Goal: Check status: Check status

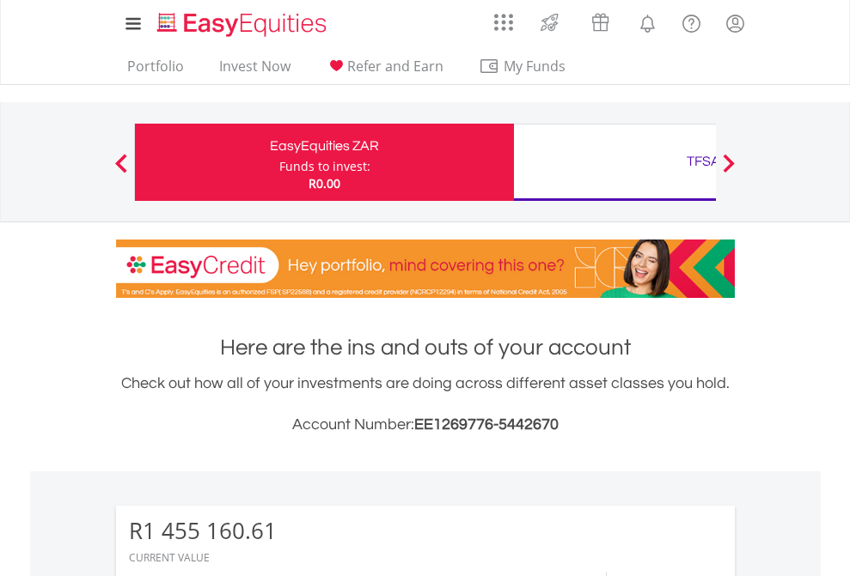
scroll to position [165, 270]
click at [279, 162] on div "Funds to invest:" at bounding box center [324, 166] width 91 height 17
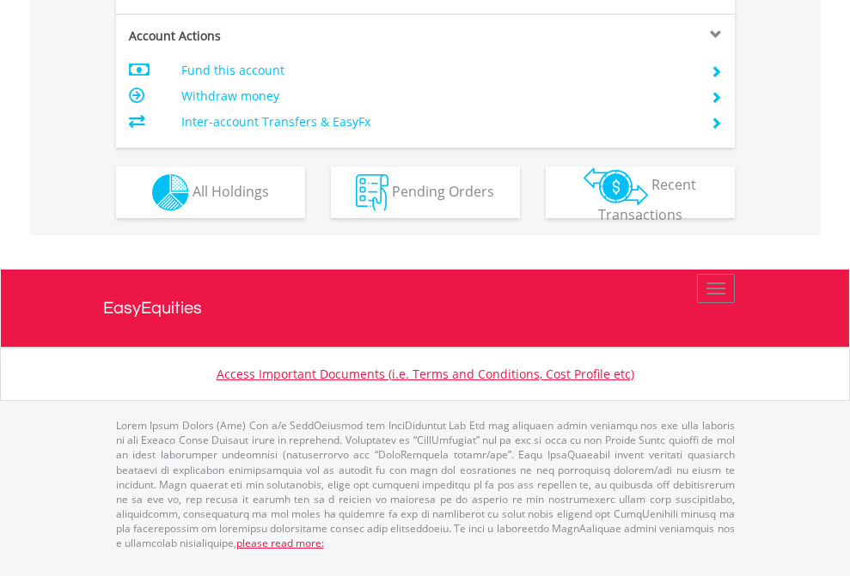
scroll to position [1647, 0]
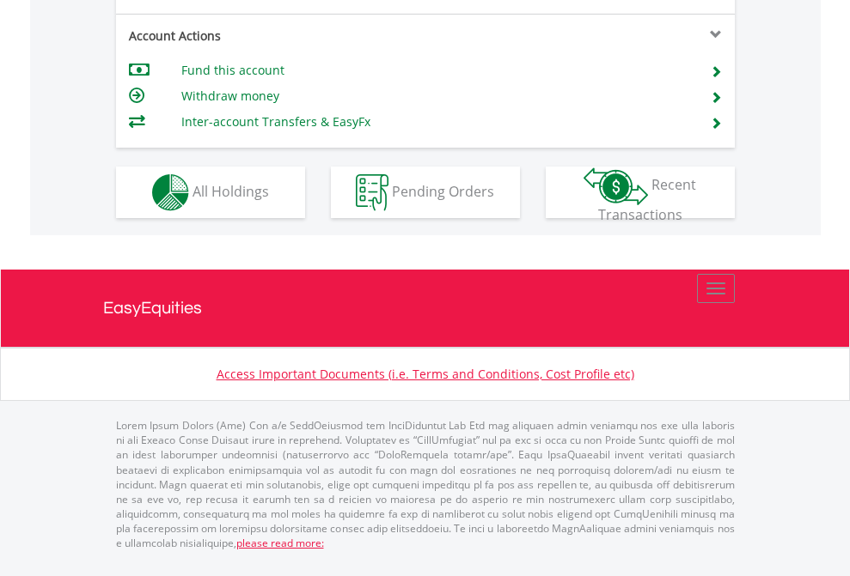
scroll to position [1647, 0]
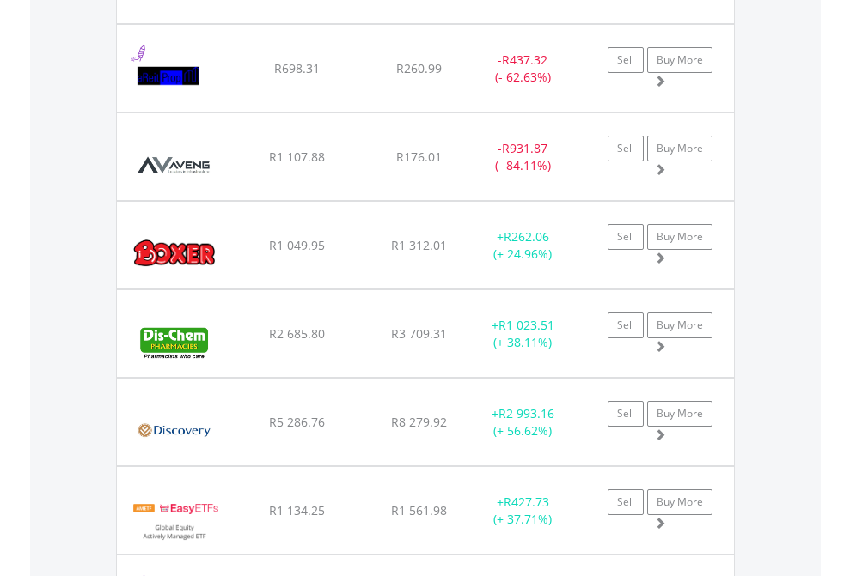
scroll to position [165, 270]
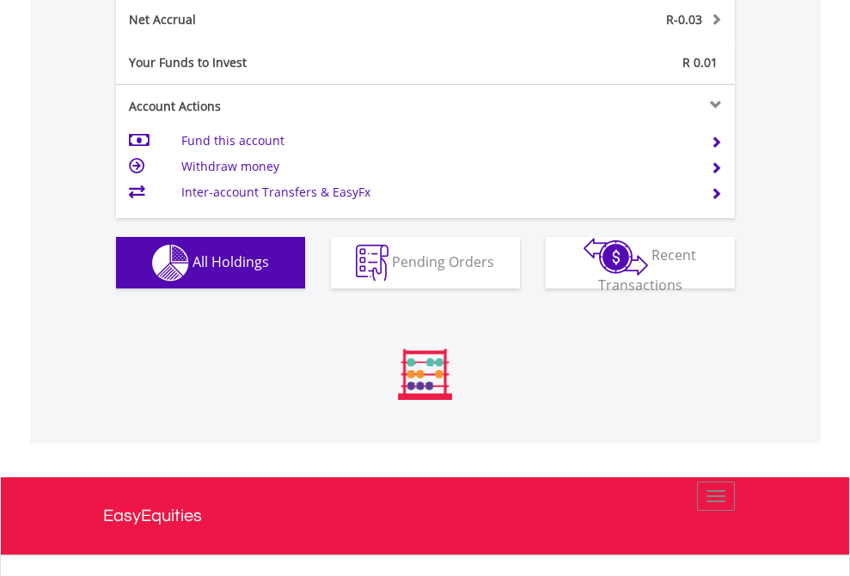
scroll to position [165, 270]
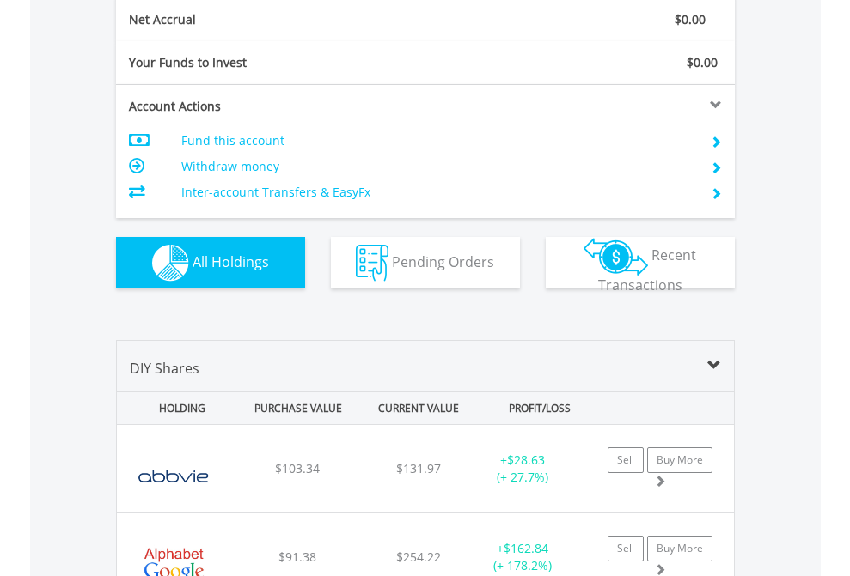
scroll to position [1945, 0]
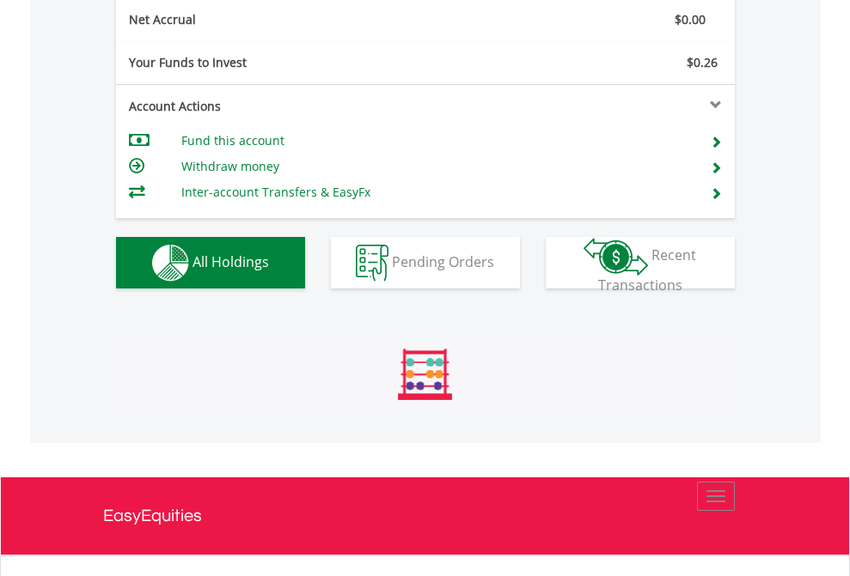
scroll to position [1945, 0]
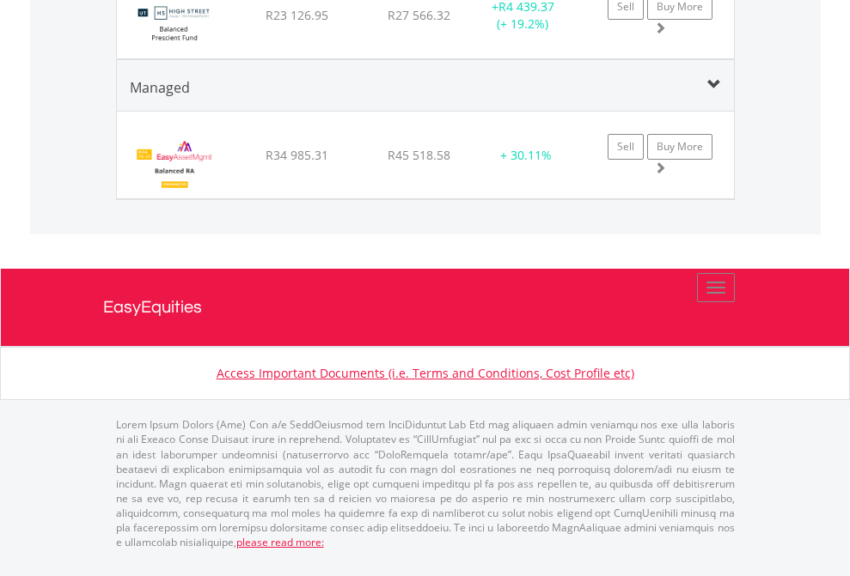
scroll to position [2080, 0]
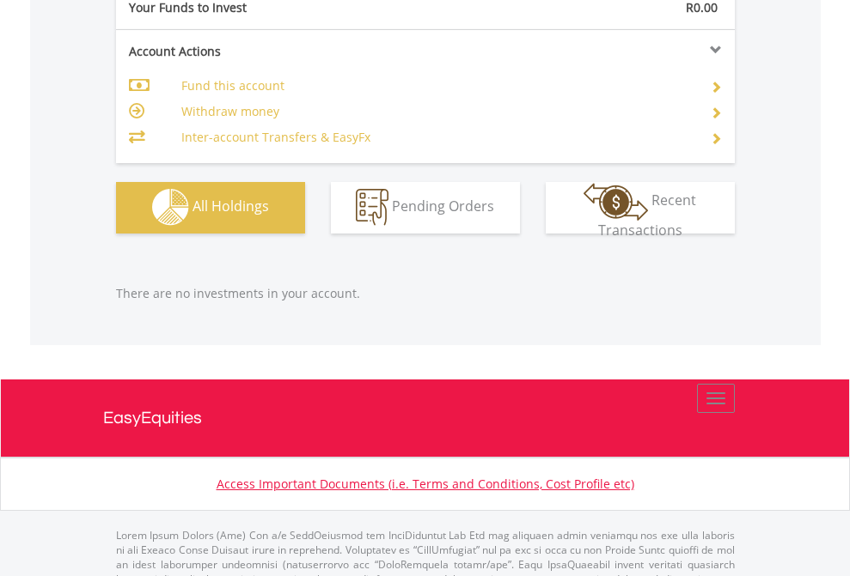
scroll to position [1701, 0]
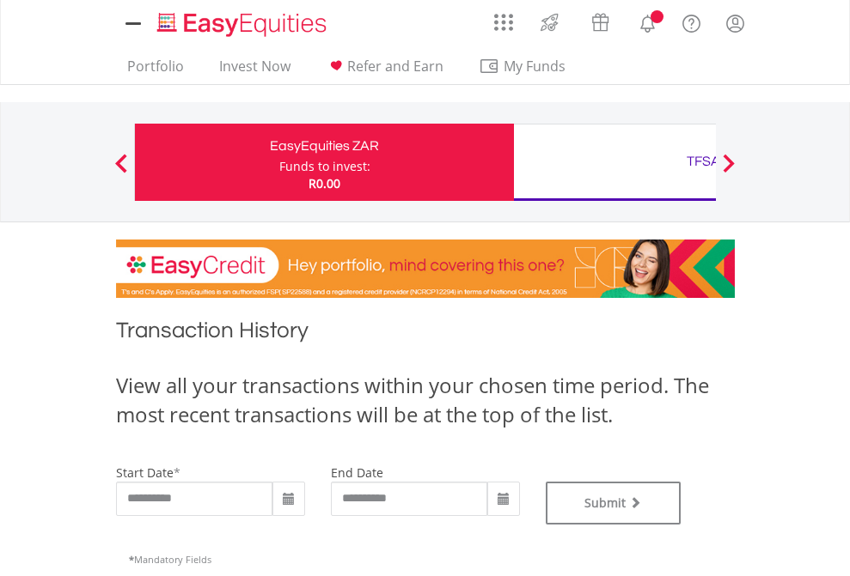
type input "**********"
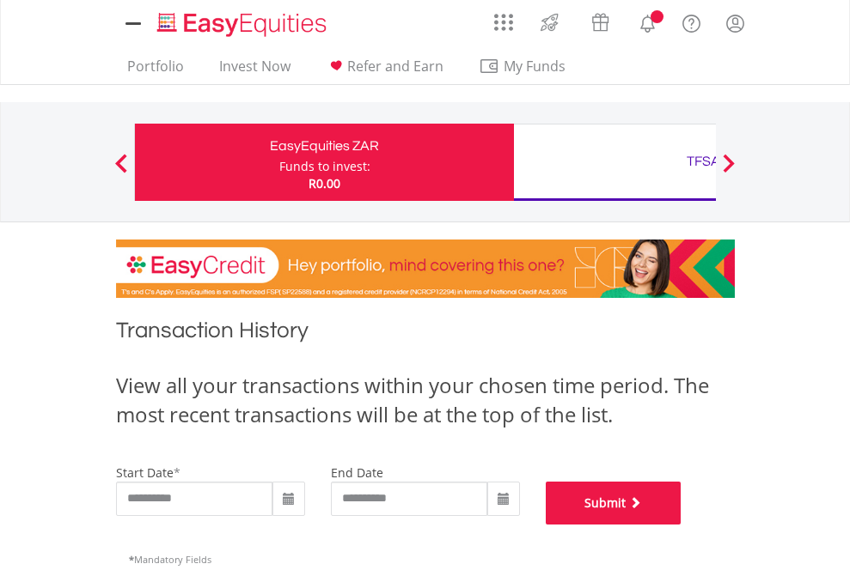
click at [681, 525] on button "Submit" at bounding box center [614, 503] width 136 height 43
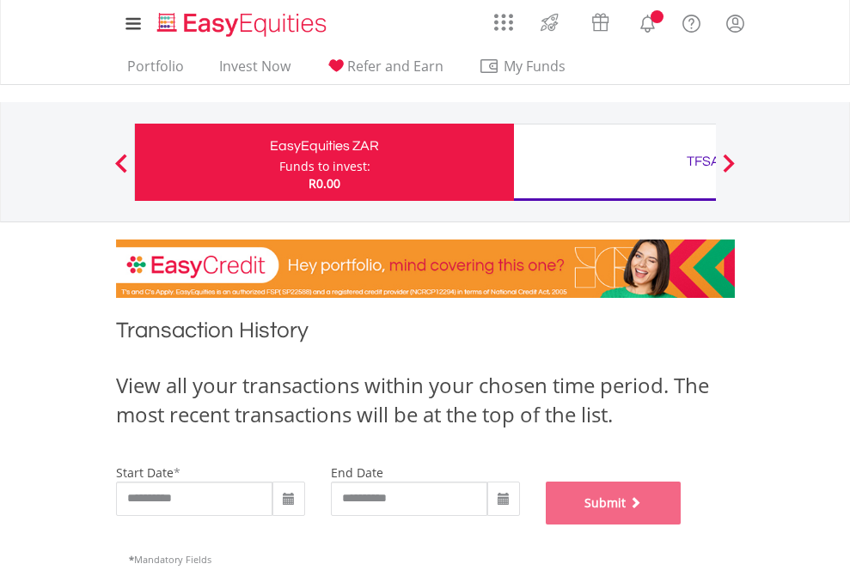
scroll to position [697, 0]
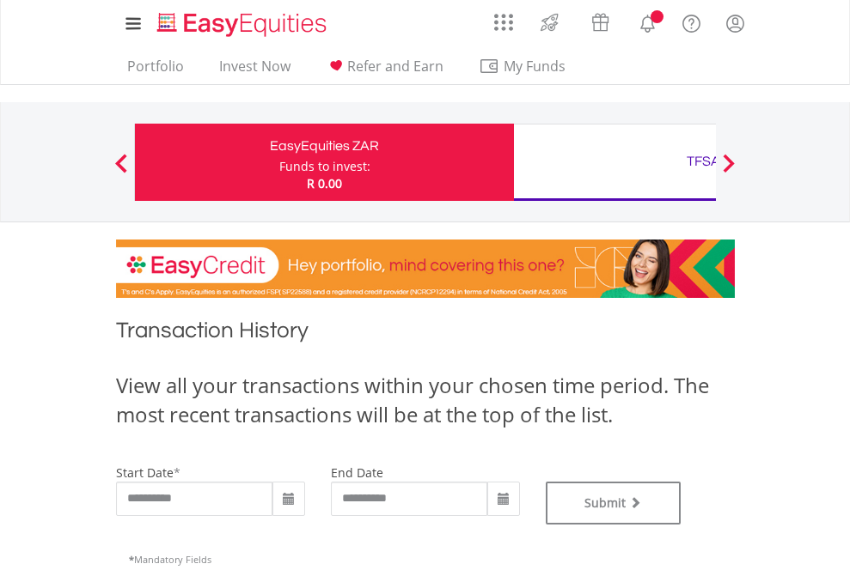
click at [614, 162] on div "TFSA" at bounding box center [703, 161] width 358 height 24
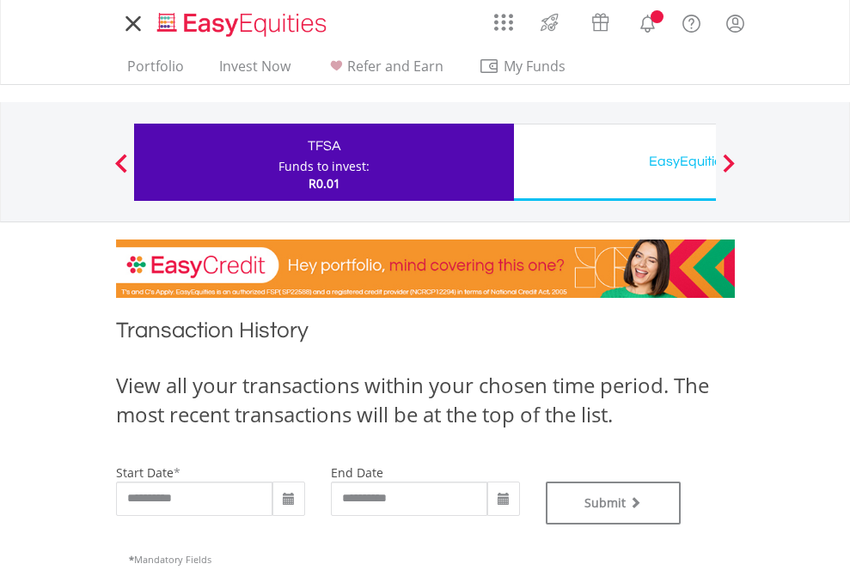
type input "**********"
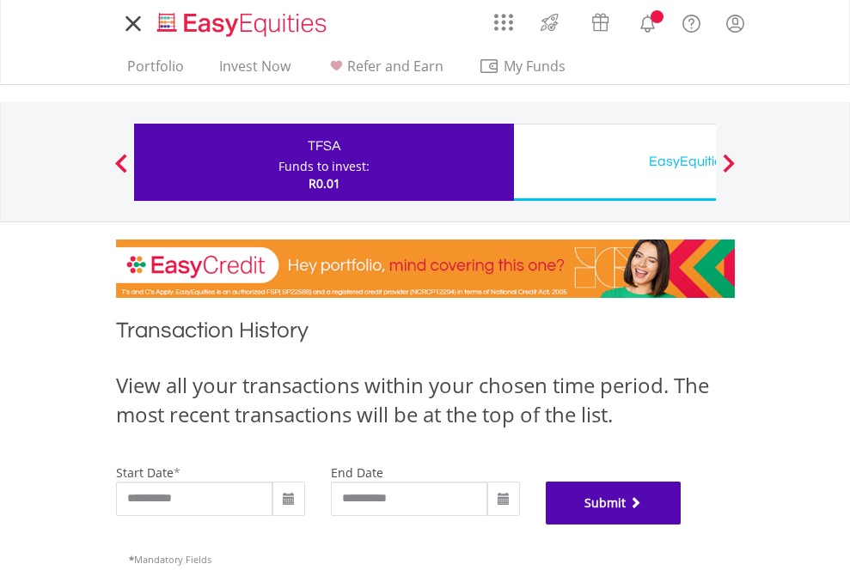
click at [681, 525] on button "Submit" at bounding box center [614, 503] width 136 height 43
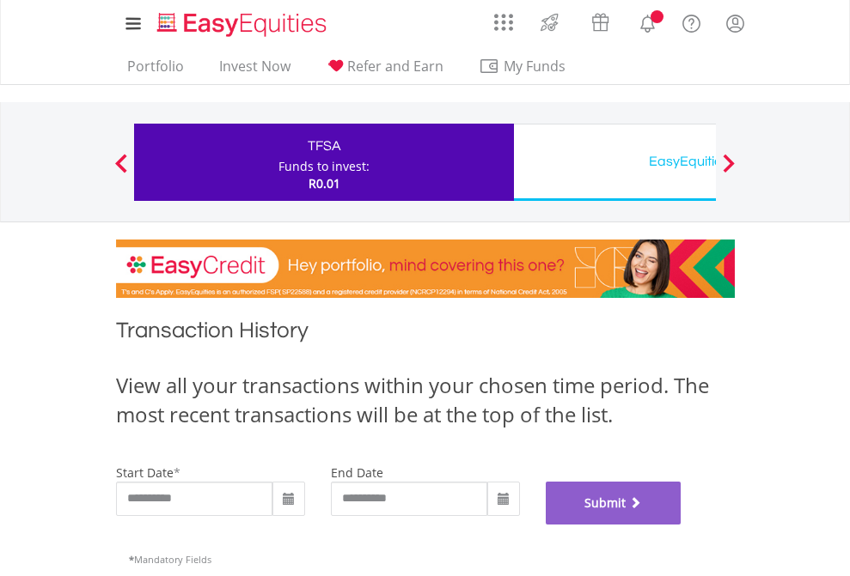
scroll to position [697, 0]
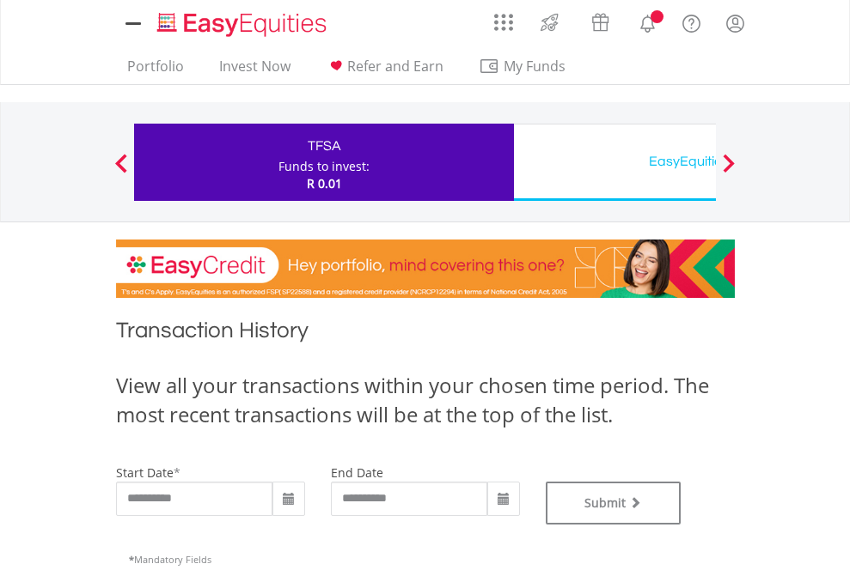
click at [614, 162] on div "EasyEquities USD" at bounding box center [703, 161] width 358 height 24
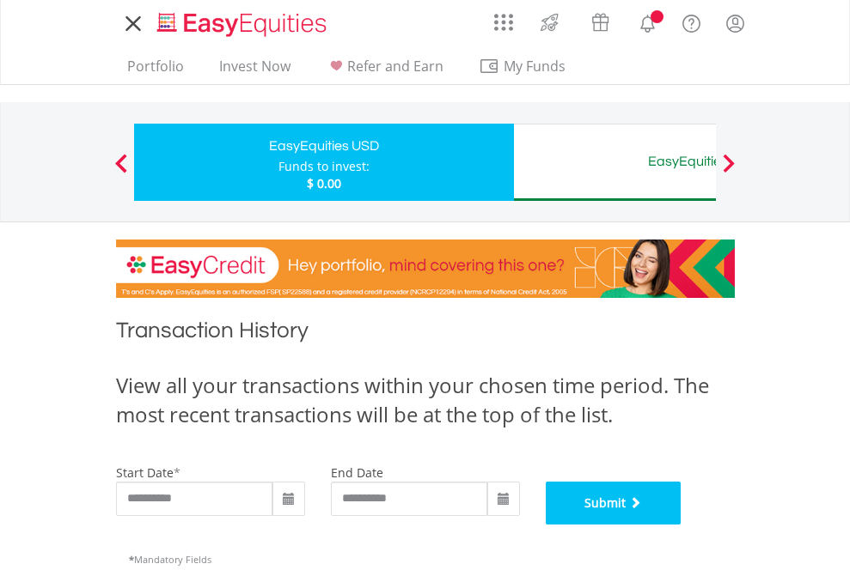
click at [681, 525] on button "Submit" at bounding box center [614, 503] width 136 height 43
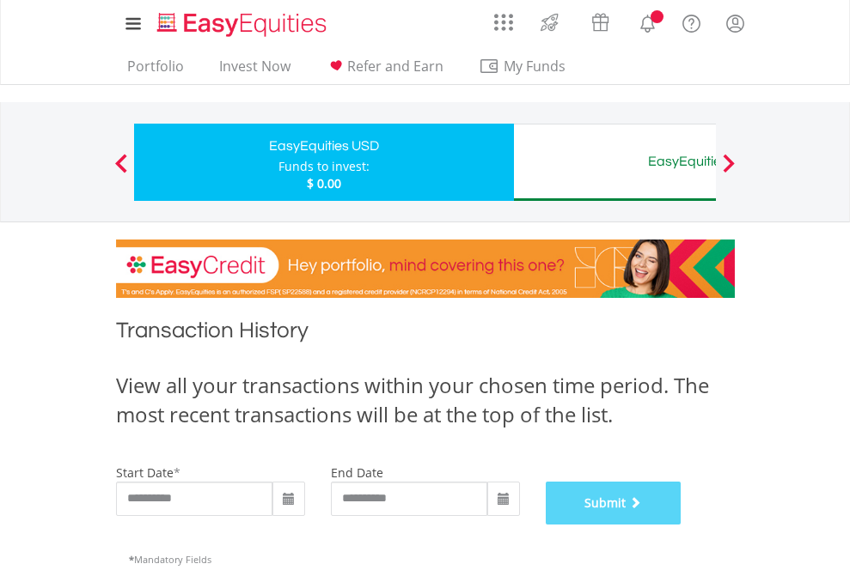
scroll to position [697, 0]
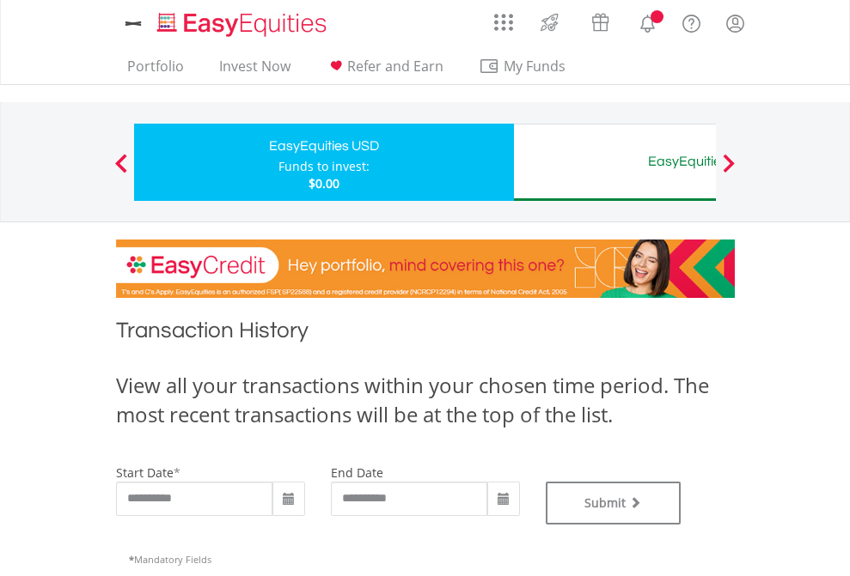
click at [614, 162] on div "EasyEquities AUD" at bounding box center [703, 161] width 358 height 24
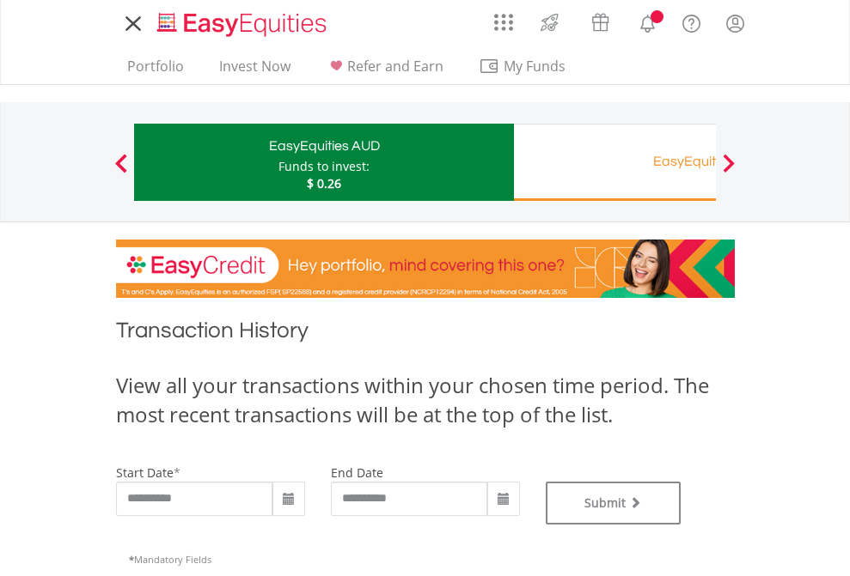
type input "**********"
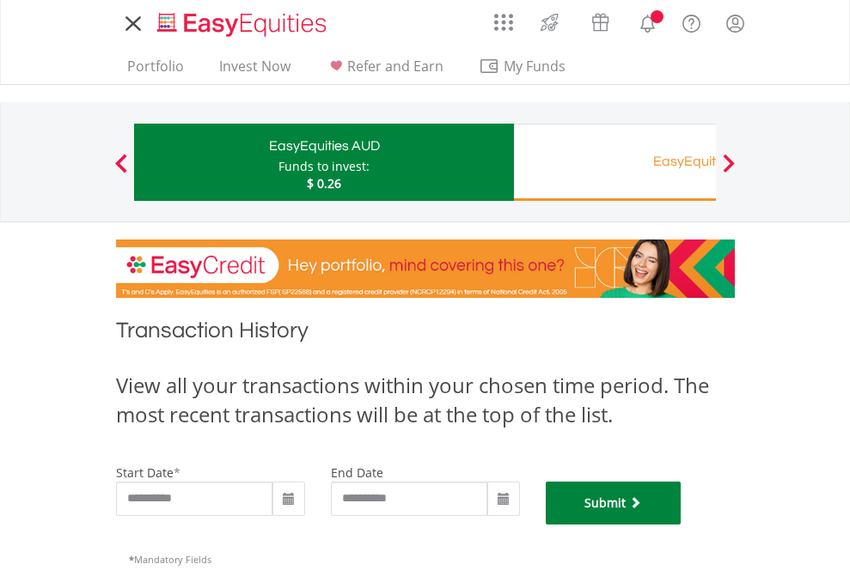
click at [681, 525] on button "Submit" at bounding box center [614, 503] width 136 height 43
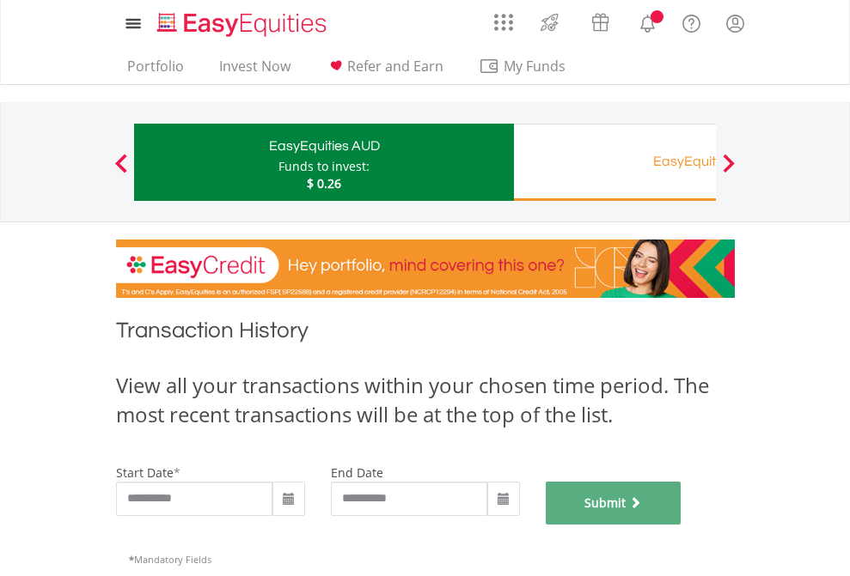
scroll to position [697, 0]
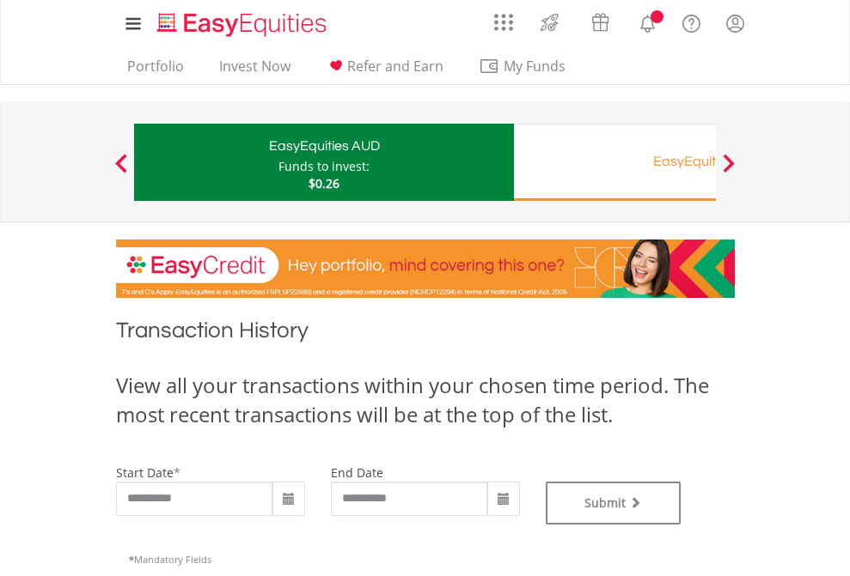
click at [614, 162] on div "EasyEquities RA" at bounding box center [703, 161] width 358 height 24
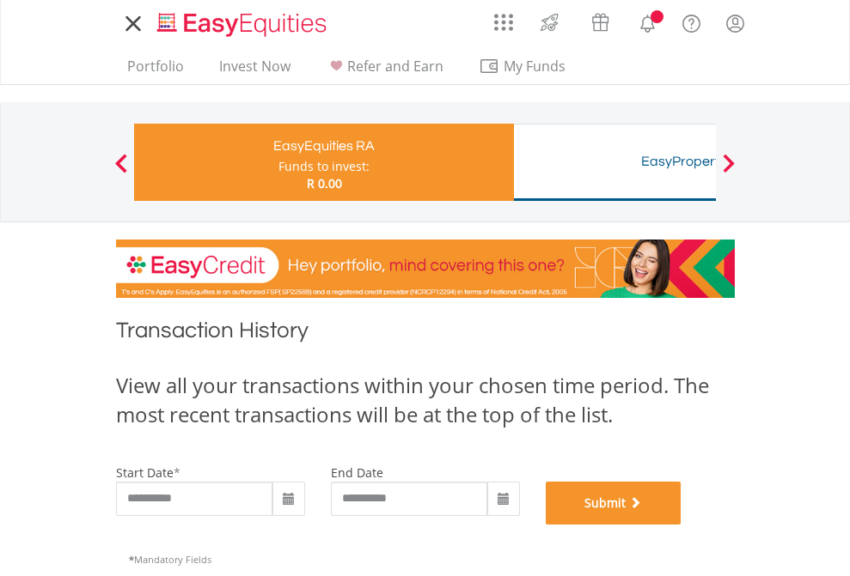
click at [681, 525] on button "Submit" at bounding box center [614, 503] width 136 height 43
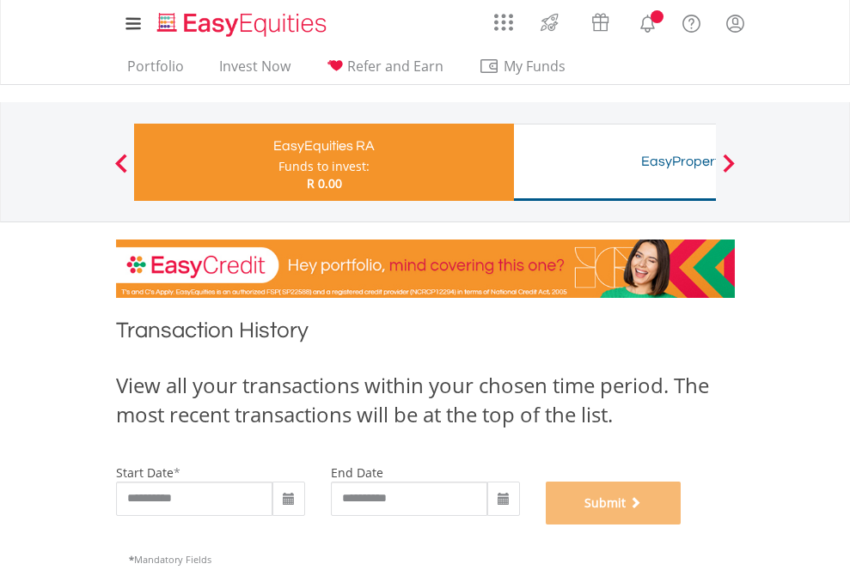
scroll to position [697, 0]
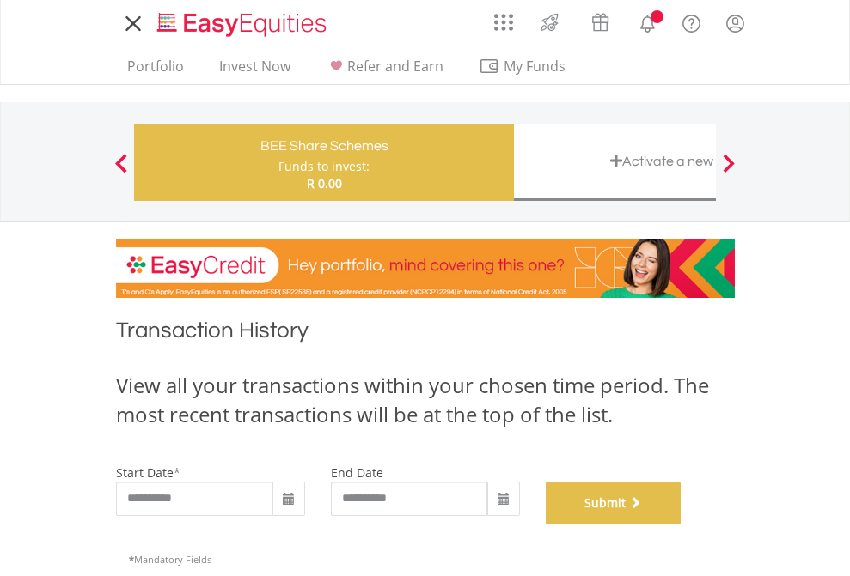
click at [681, 525] on button "Submit" at bounding box center [614, 503] width 136 height 43
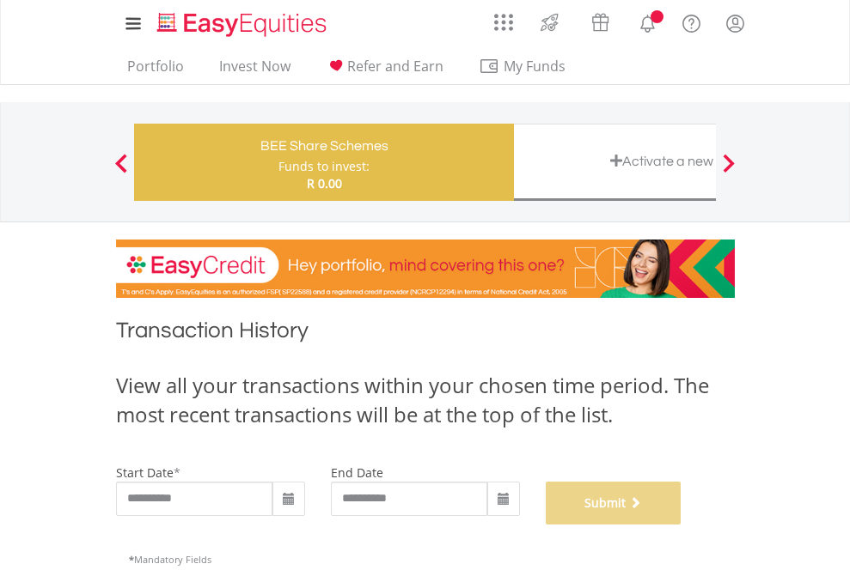
scroll to position [697, 0]
